Goal: Information Seeking & Learning: Compare options

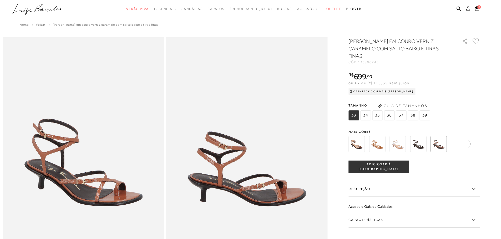
click at [400, 139] on img at bounding box center [397, 144] width 16 height 16
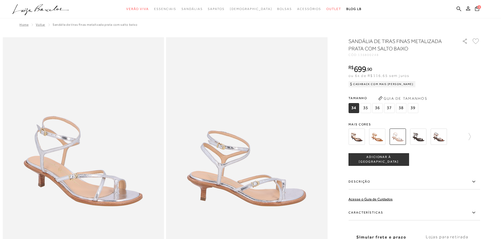
click at [424, 140] on img at bounding box center [418, 137] width 16 height 16
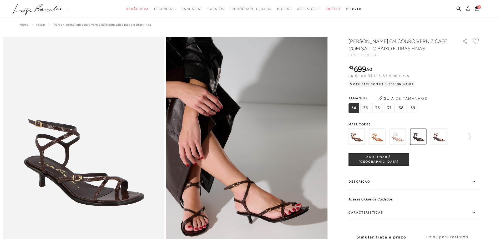
click at [442, 141] on img at bounding box center [438, 137] width 16 height 16
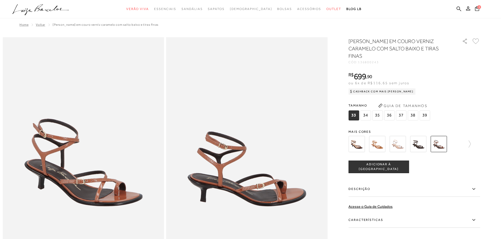
click at [420, 139] on img at bounding box center [418, 144] width 16 height 16
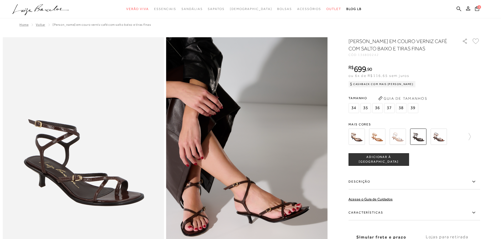
click at [362, 119] on div "[PERSON_NAME] EM COURO VERNIZ CAFÉ COM SALTO BAIXO E TIRAS FINAS CÓD: 136800242…" at bounding box center [413, 155] width 131 height 234
click at [359, 136] on img at bounding box center [356, 137] width 16 height 16
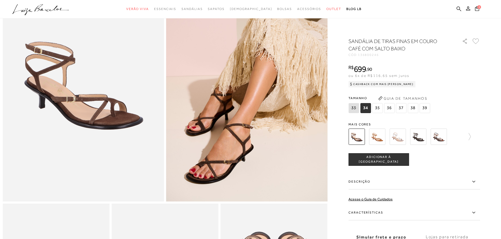
scroll to position [79, 0]
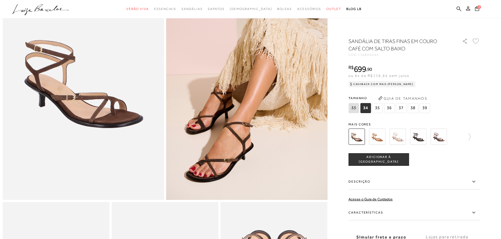
click at [425, 135] on img at bounding box center [418, 137] width 16 height 16
